Goal: Check status: Check status

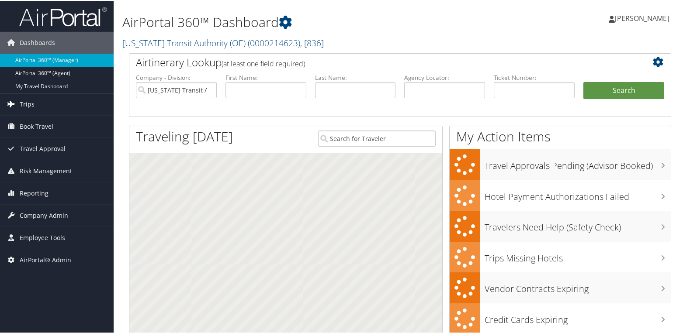
click at [24, 104] on span "Trips" at bounding box center [27, 104] width 15 height 22
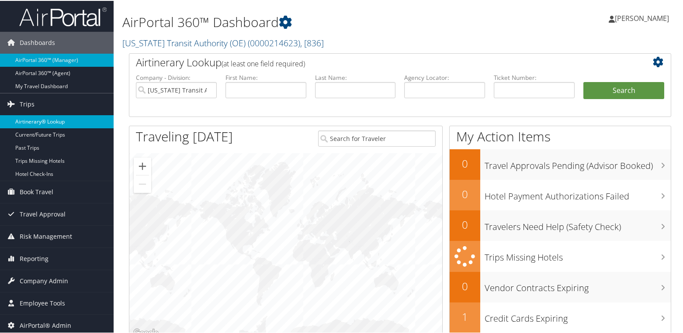
click at [37, 124] on link "Airtinerary® Lookup" at bounding box center [57, 120] width 114 height 13
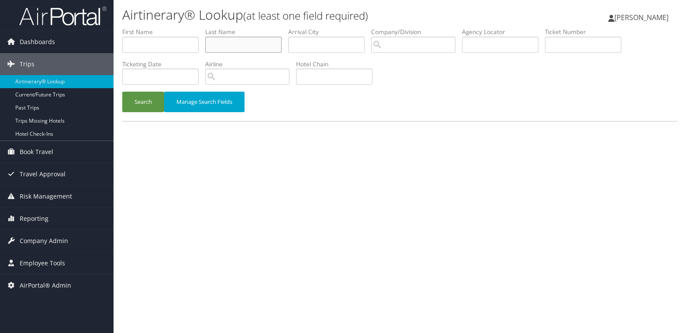
click at [228, 44] on input "text" at bounding box center [243, 45] width 76 height 16
paste input "HARRICHAND"
type input "HARRICHAND"
click at [155, 100] on button "Search" at bounding box center [143, 102] width 42 height 21
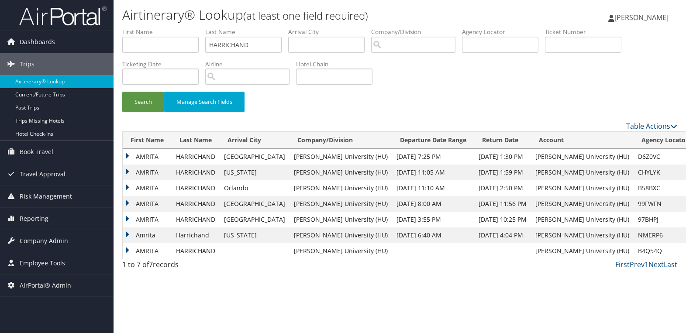
click at [128, 153] on td "AMRITA" at bounding box center [147, 157] width 49 height 16
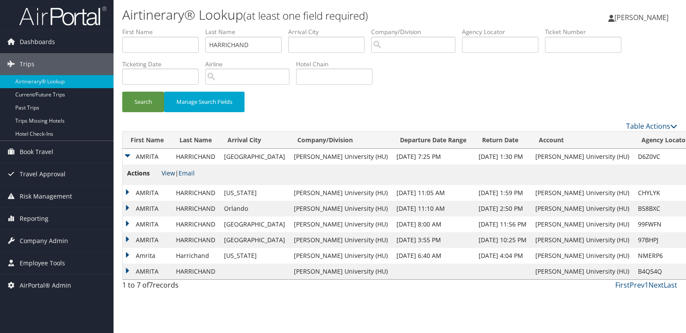
click at [172, 174] on link "View" at bounding box center [169, 173] width 14 height 8
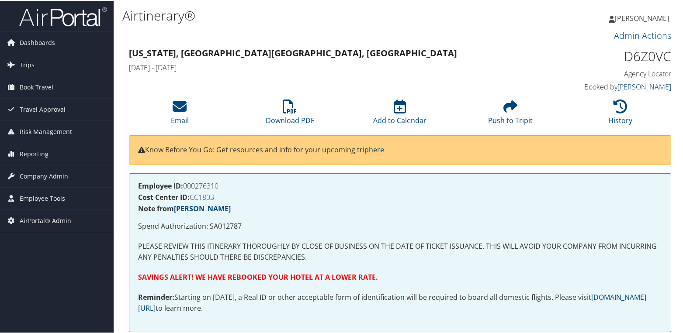
click at [638, 85] on link "[PERSON_NAME]" at bounding box center [644, 86] width 54 height 10
